Goal: Information Seeking & Learning: Learn about a topic

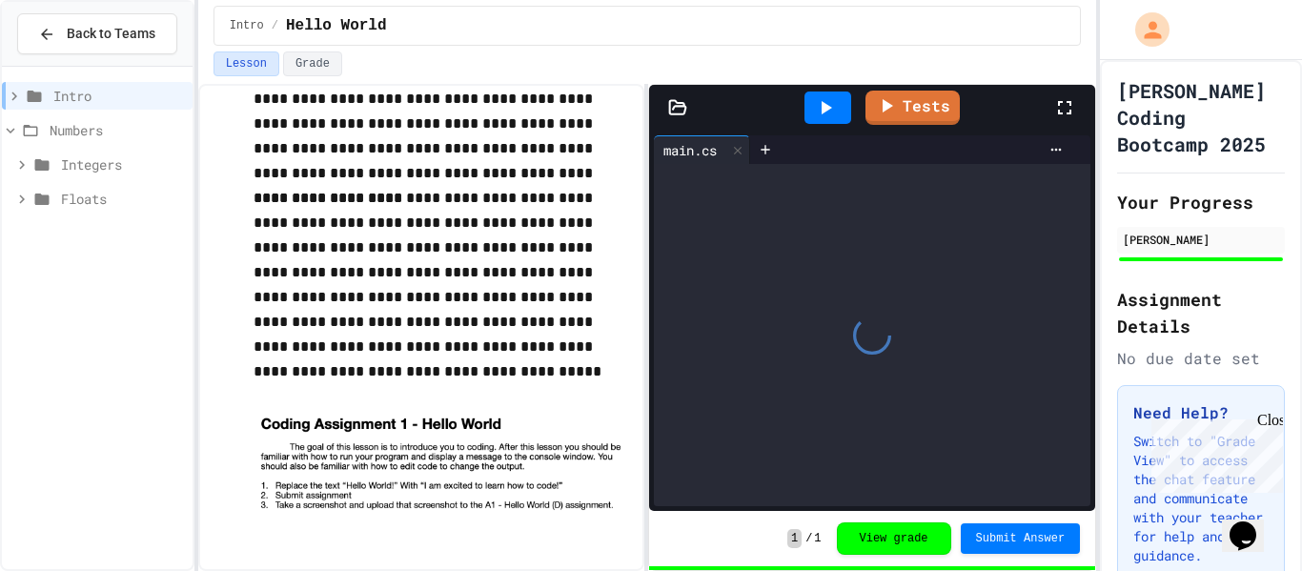
scroll to position [216, 0]
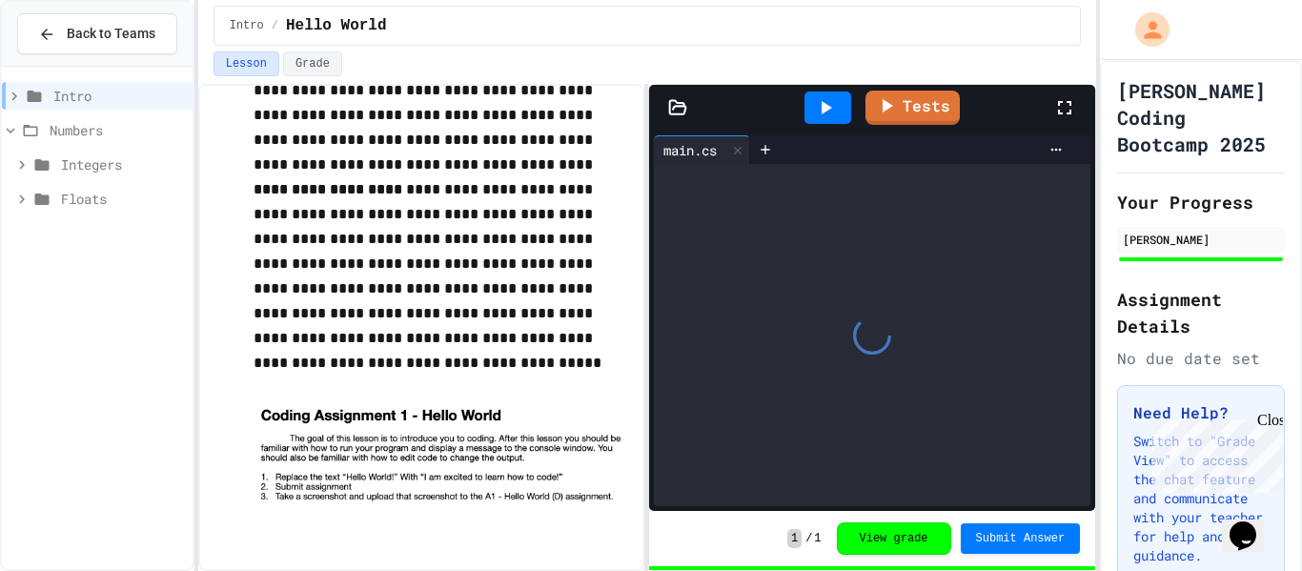
click at [108, 114] on div "Intro" at bounding box center [97, 99] width 191 height 34
click at [103, 125] on span "Numbers" at bounding box center [117, 130] width 135 height 20
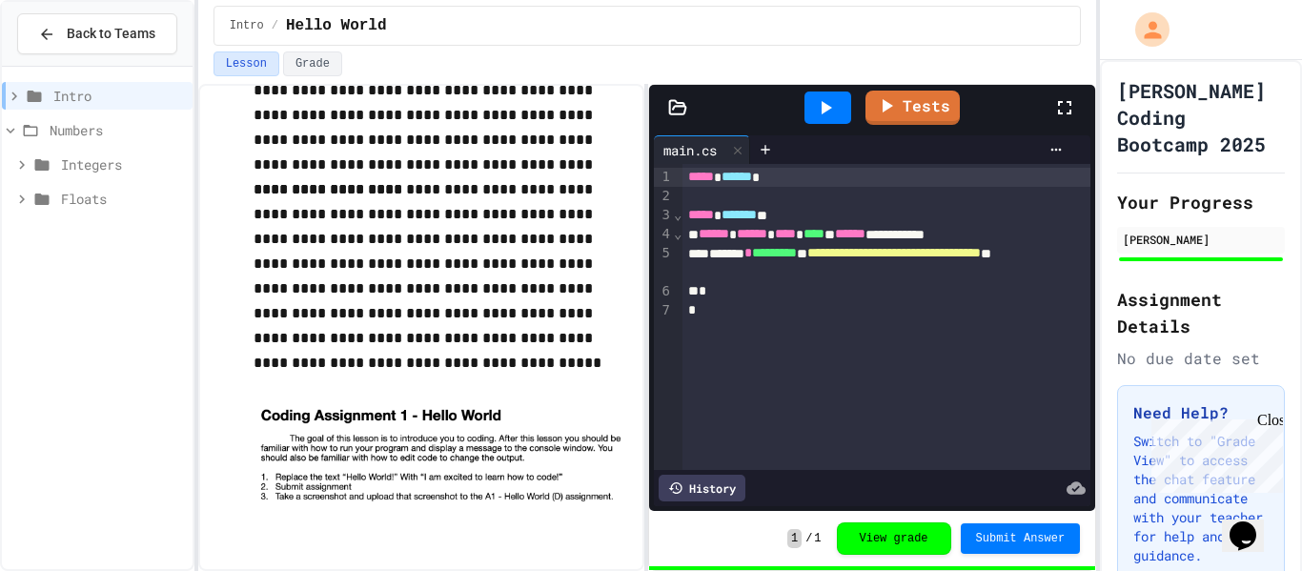
click at [85, 189] on span "Floats" at bounding box center [123, 199] width 124 height 20
click at [71, 170] on span "Integers" at bounding box center [123, 164] width 124 height 20
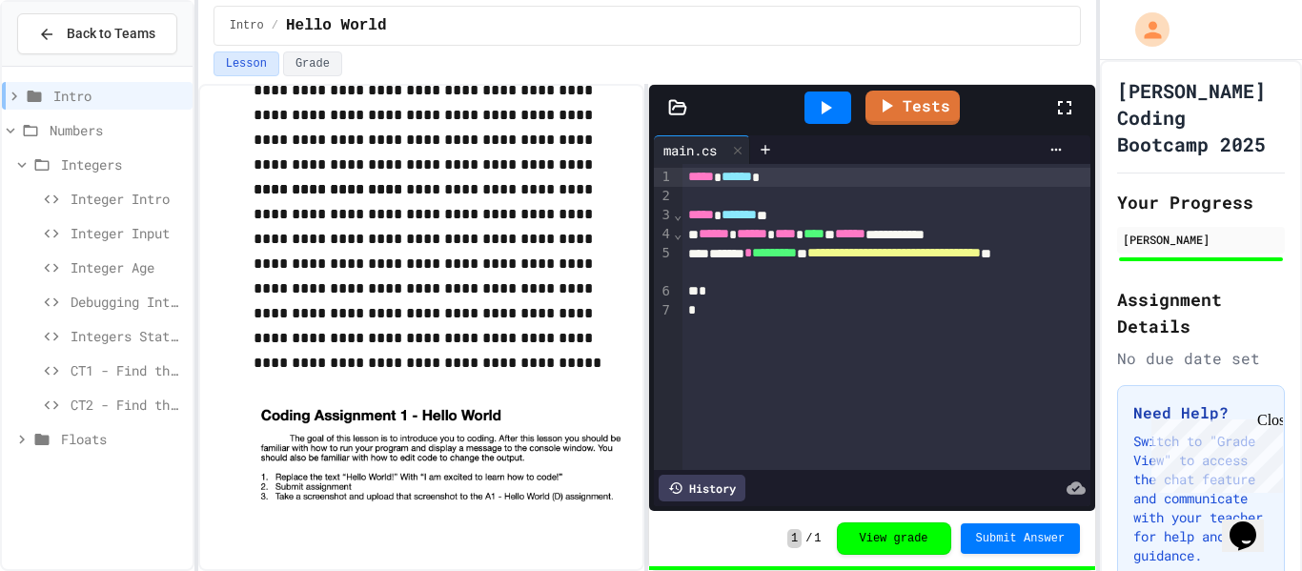
click at [91, 206] on span "Integer Intro" at bounding box center [128, 199] width 114 height 20
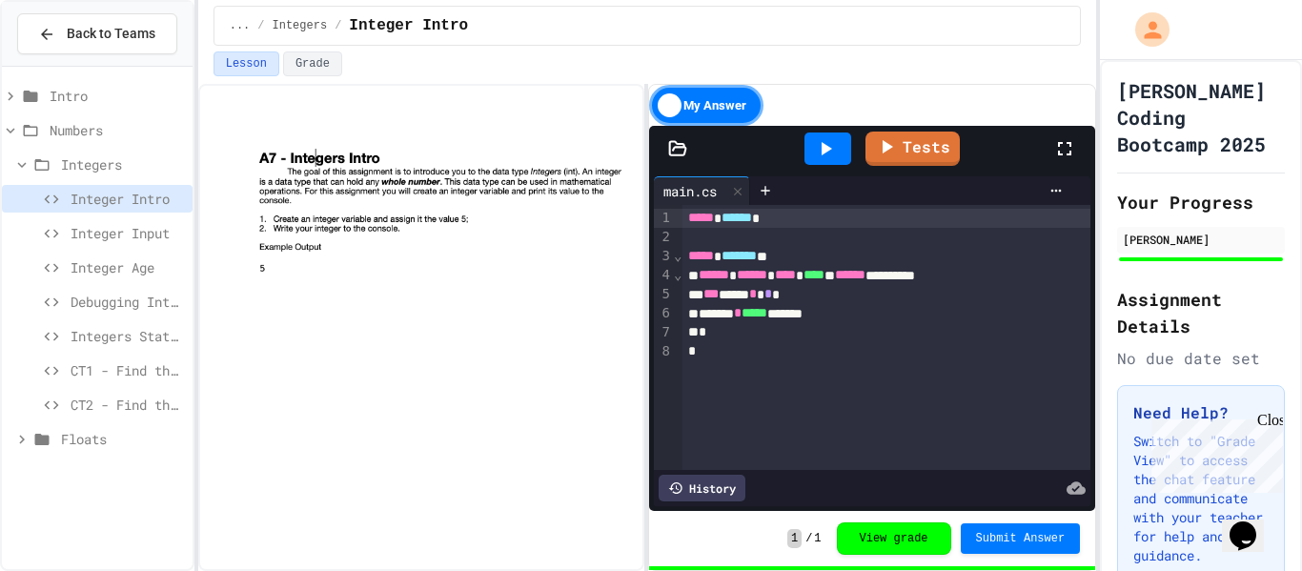
click at [119, 236] on span "Integer Input" at bounding box center [128, 233] width 114 height 20
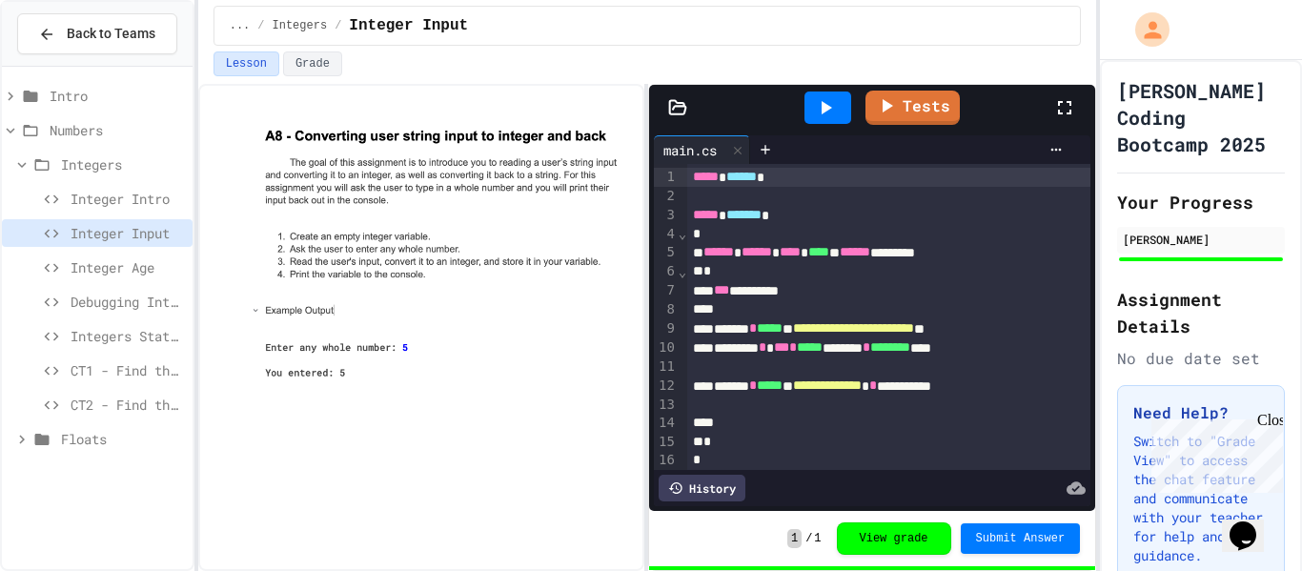
click at [118, 274] on span "Integer Age" at bounding box center [128, 267] width 114 height 20
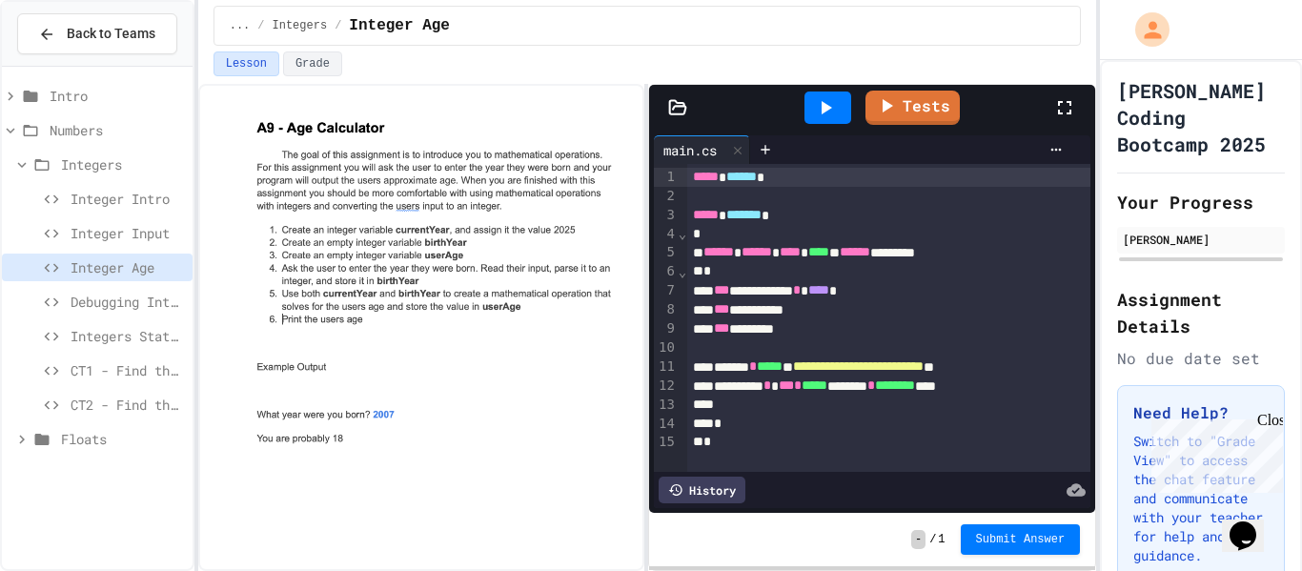
click at [114, 298] on span "Debugging Integers" at bounding box center [128, 302] width 114 height 20
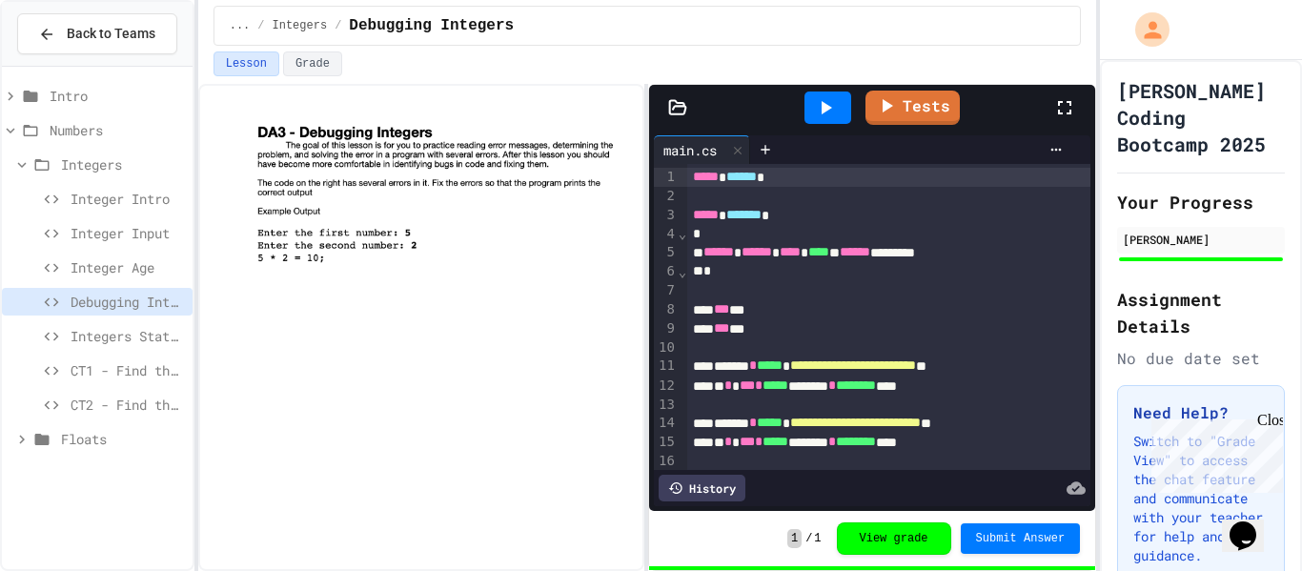
scroll to position [61, 0]
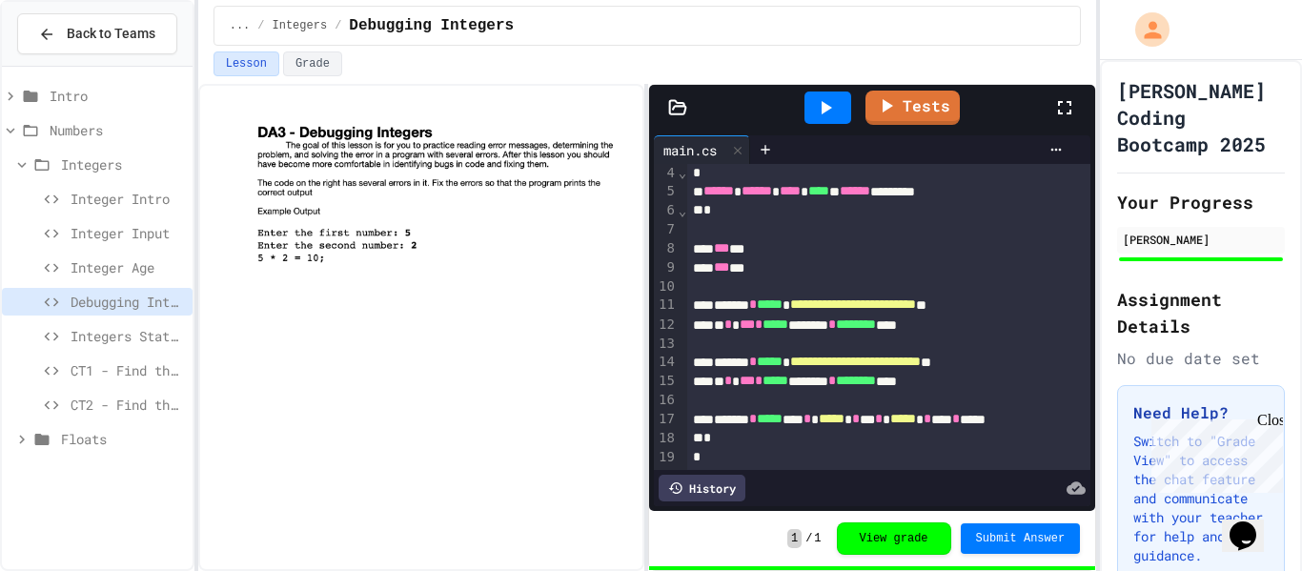
click at [816, 112] on icon at bounding box center [825, 107] width 23 height 23
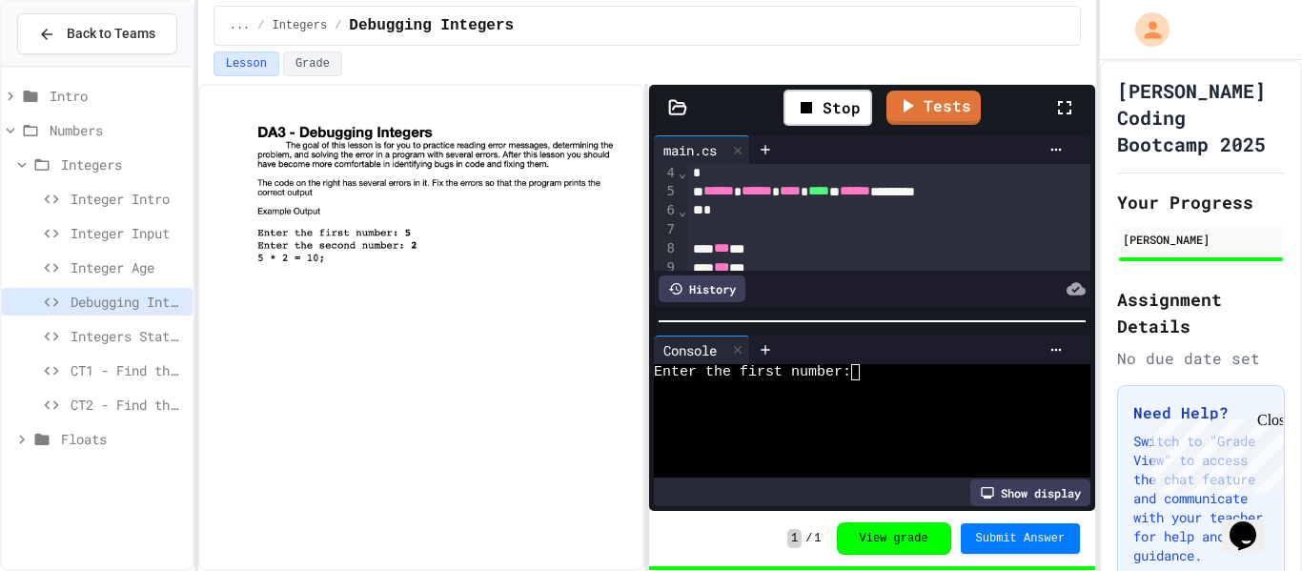
click at [908, 389] on div at bounding box center [864, 388] width 420 height 16
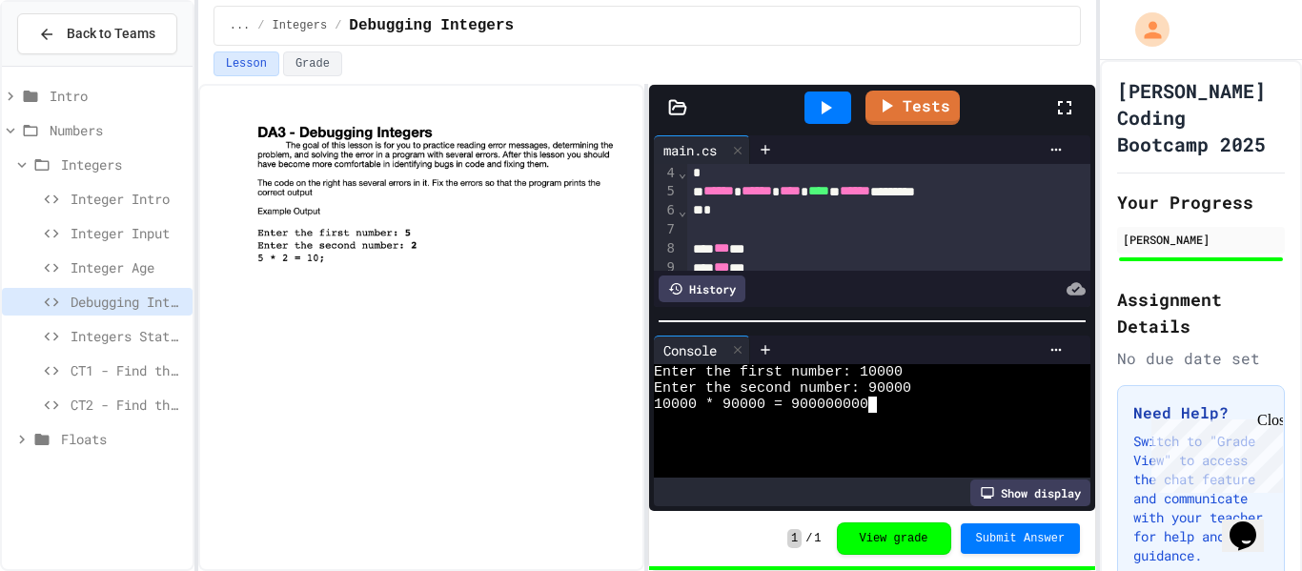
click at [115, 183] on div "Integers" at bounding box center [97, 168] width 191 height 34
click at [132, 200] on span "Integer Intro" at bounding box center [128, 199] width 114 height 20
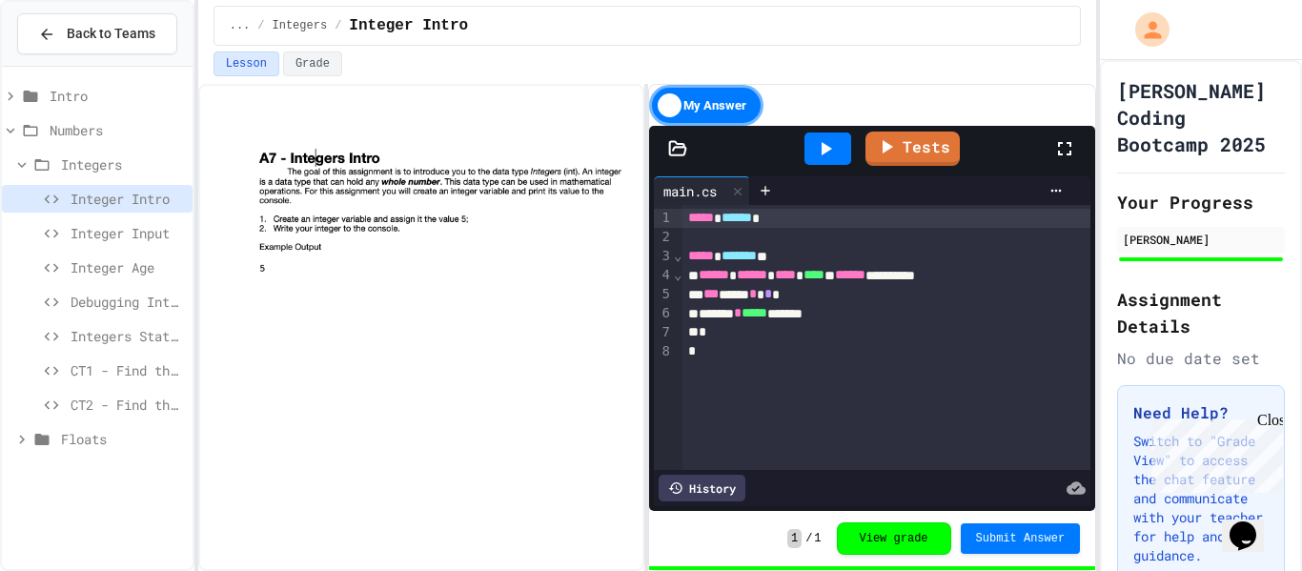
click at [139, 230] on span "Integer Input" at bounding box center [128, 233] width 114 height 20
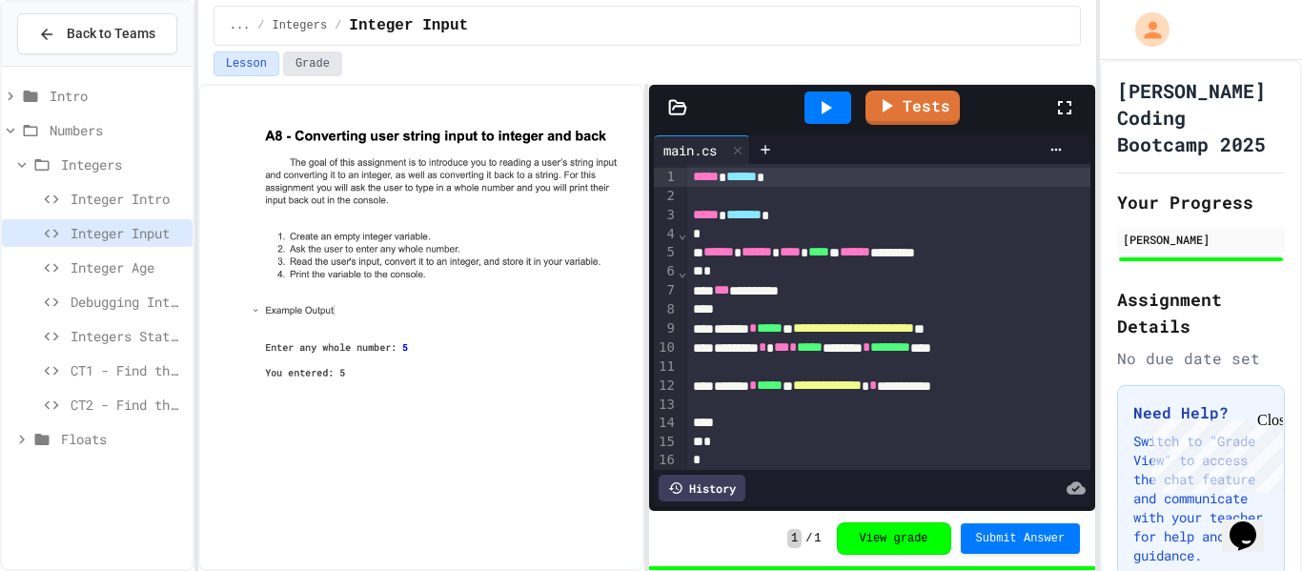
click at [305, 60] on button "Grade" at bounding box center [312, 63] width 59 height 25
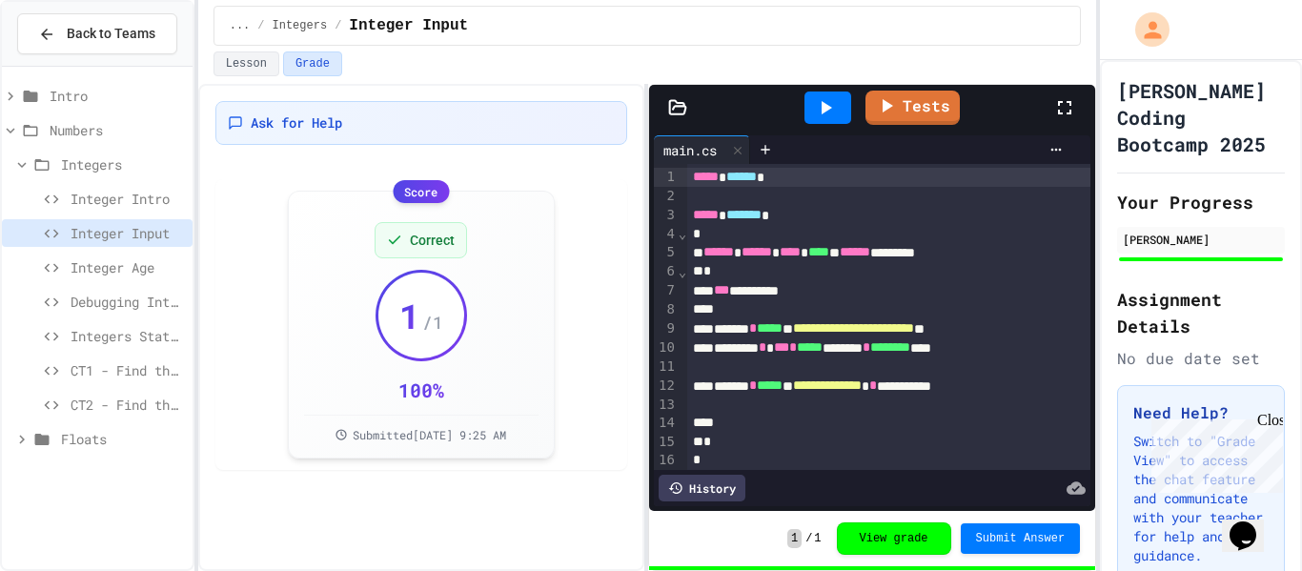
click at [181, 313] on div "Debugging Integers" at bounding box center [97, 302] width 191 height 28
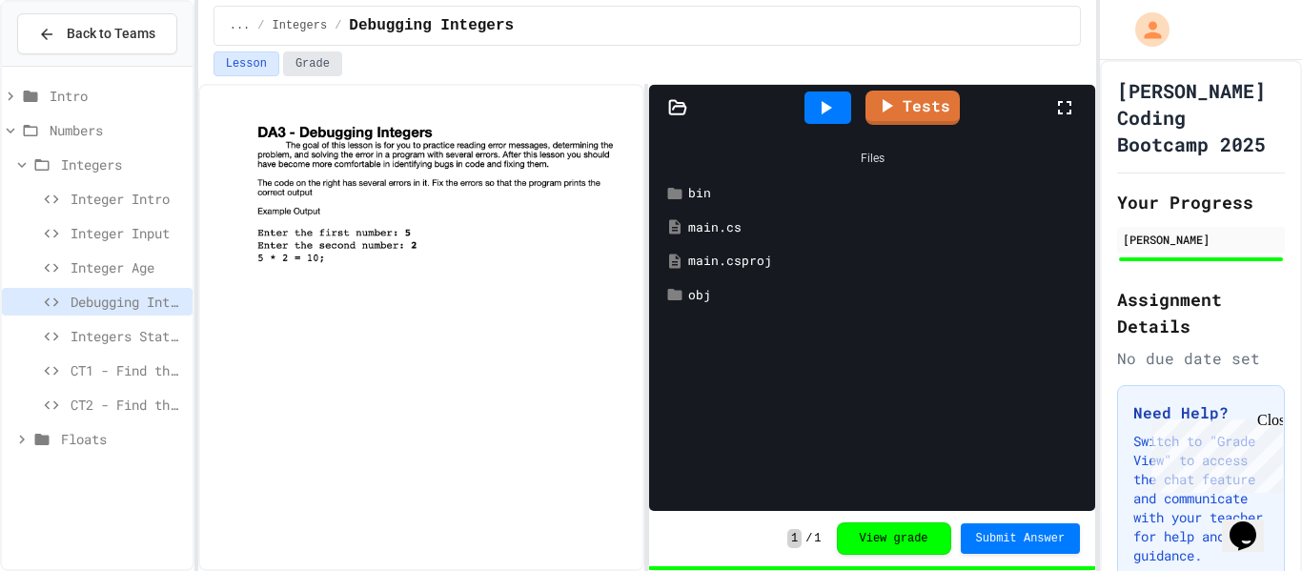
click at [332, 68] on button "Grade" at bounding box center [312, 63] width 59 height 25
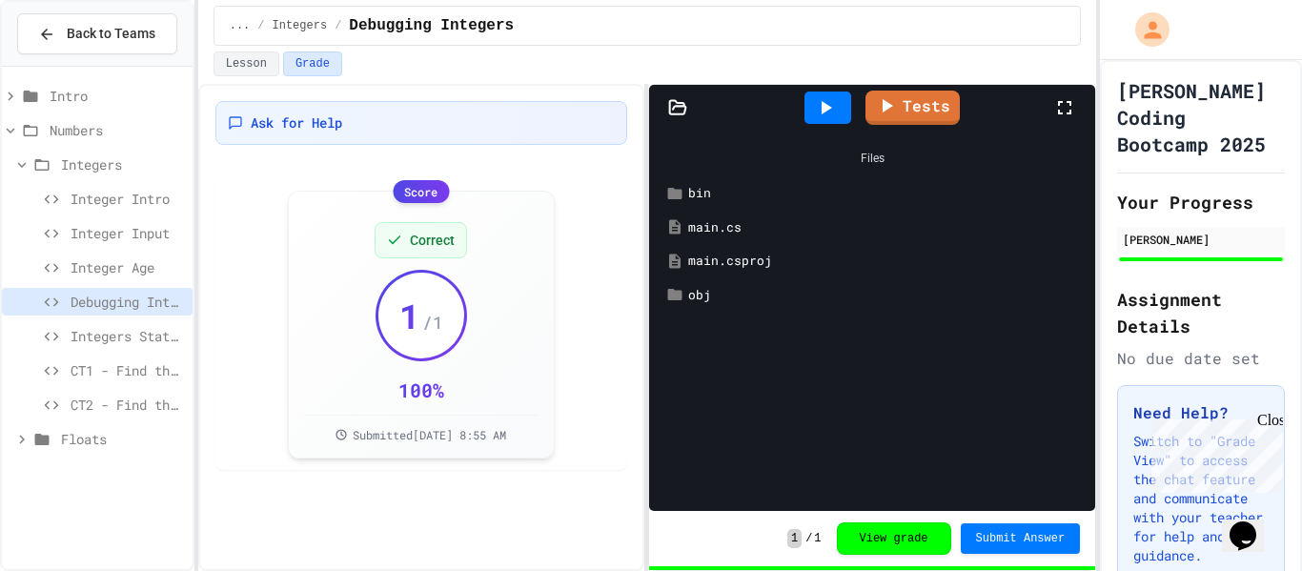
click at [167, 335] on span "Integers Stats and Leveling" at bounding box center [128, 336] width 114 height 20
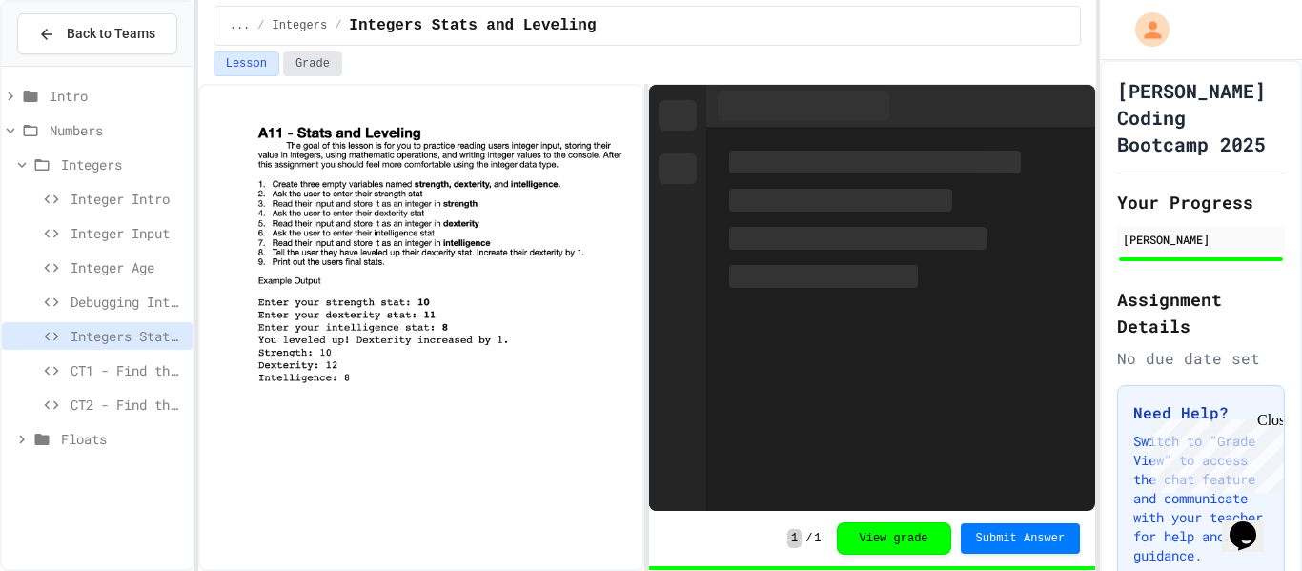
click at [315, 51] on button "Grade" at bounding box center [312, 63] width 59 height 25
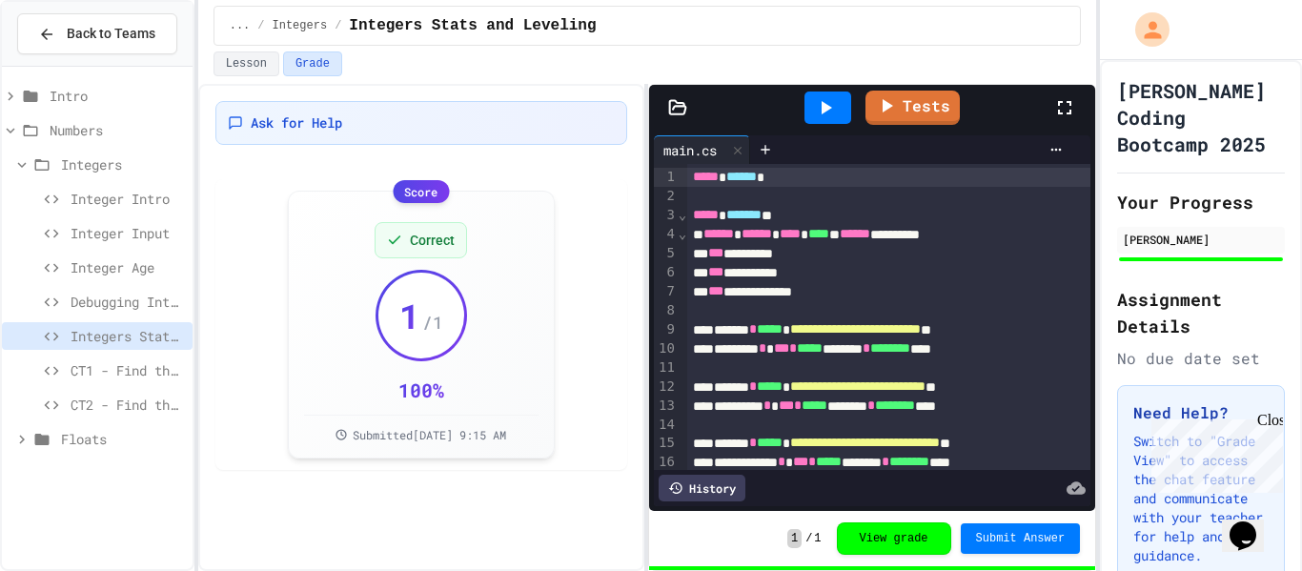
click at [108, 381] on div "CT1 - Find the Area of a Rectangle" at bounding box center [97, 370] width 191 height 28
